Goal: Check status: Check status

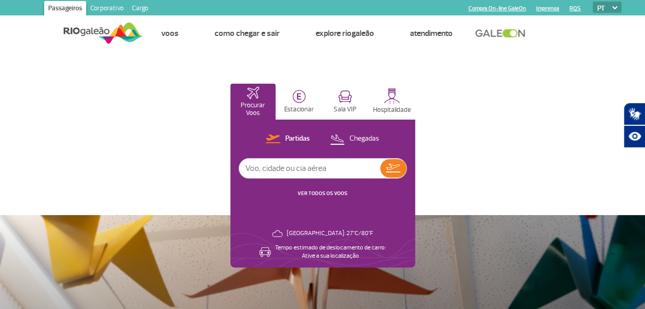
click at [329, 171] on input "text" at bounding box center [309, 167] width 141 height 19
type input "vcp"
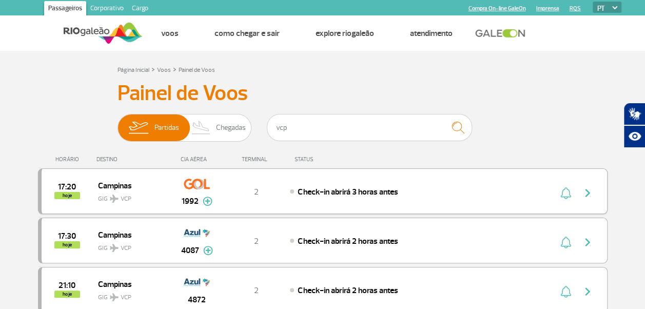
click at [204, 198] on img at bounding box center [208, 200] width 10 height 9
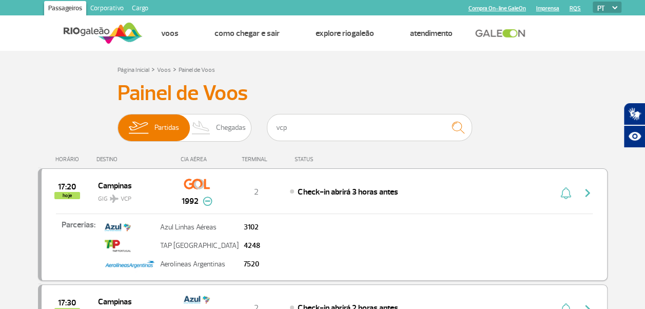
click at [370, 224] on div "Parcerias: Azul Linhas Aéreas 3102 TAP Portugal 4248 Aerolineas [GEOGRAPHIC_DAT…" at bounding box center [324, 243] width 565 height 61
click at [71, 187] on span "17:20" at bounding box center [67, 186] width 18 height 7
